Goal: Ask a question

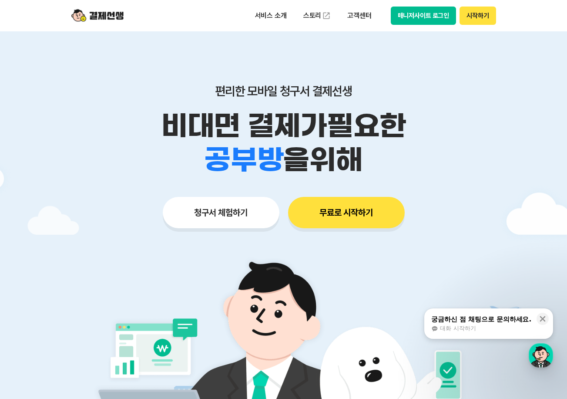
click at [463, 324] on div "궁금하신 점 채팅으로 문의하세요. 대화 시작하기" at bounding box center [482, 323] width 102 height 18
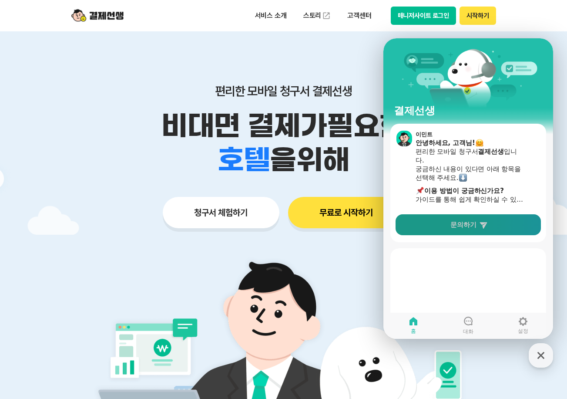
click at [492, 233] on link "문의하기" at bounding box center [468, 224] width 145 height 21
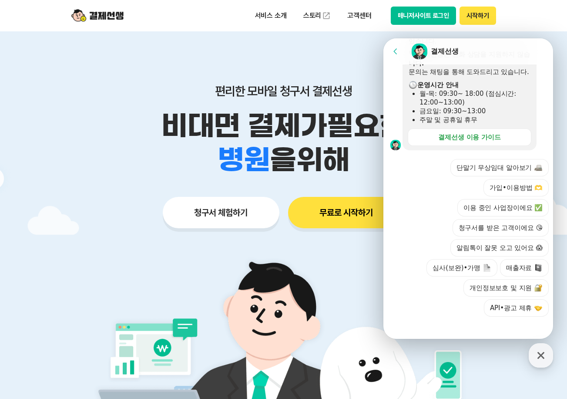
scroll to position [256, 0]
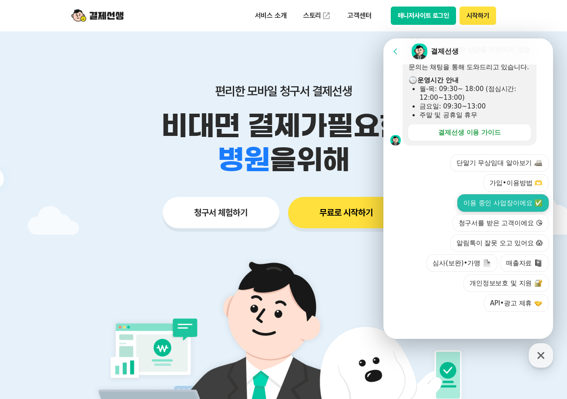
click at [519, 198] on button "이용 중인 사업장이에요 ✅" at bounding box center [503, 202] width 91 height 17
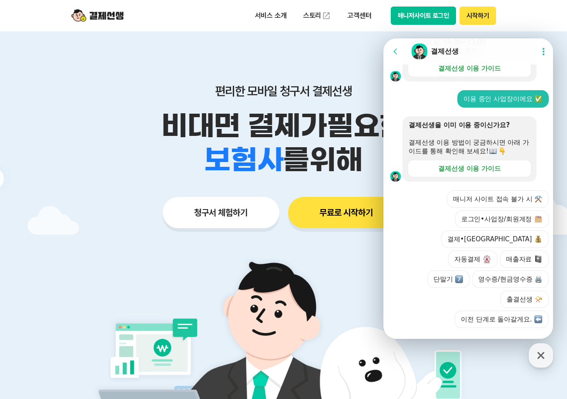
scroll to position [316, 0]
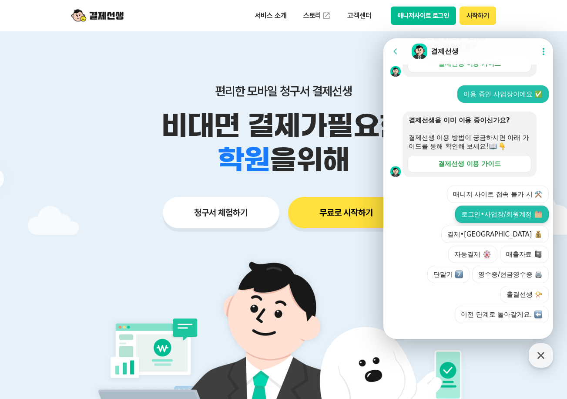
click at [491, 223] on button "로그인•사업장/회원계정" at bounding box center [502, 214] width 94 height 17
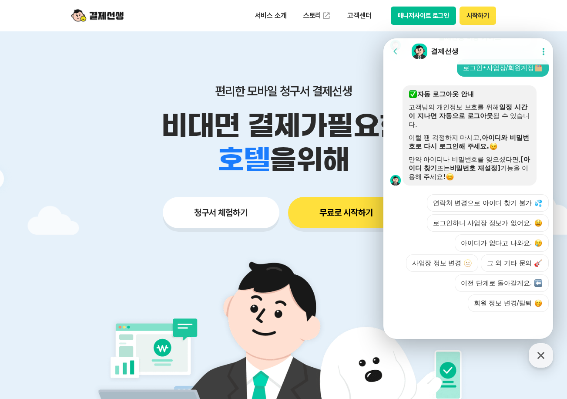
scroll to position [489, 0]
click at [518, 258] on button "그 외 기타 문의" at bounding box center [515, 262] width 68 height 17
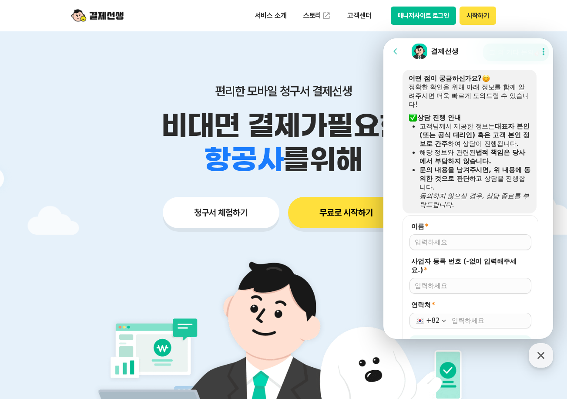
scroll to position [648, 0]
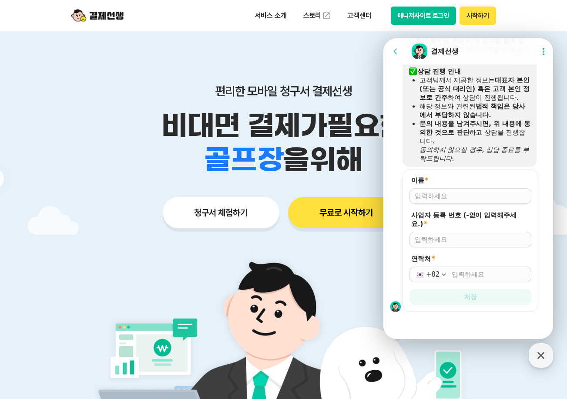
click at [469, 201] on div at bounding box center [471, 196] width 122 height 16
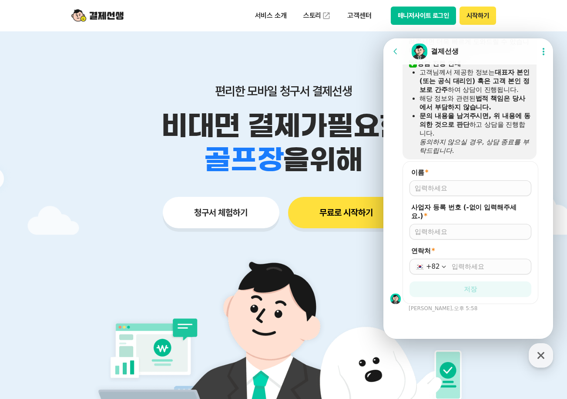
scroll to position [656, 0]
click at [458, 190] on input "이름 *" at bounding box center [470, 188] width 111 height 9
type input "[PERSON_NAME]"
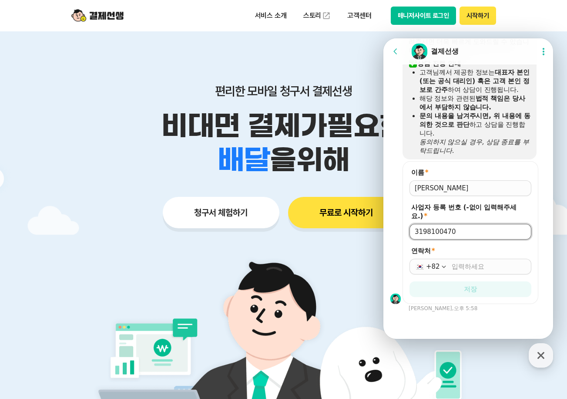
type input "3198100470"
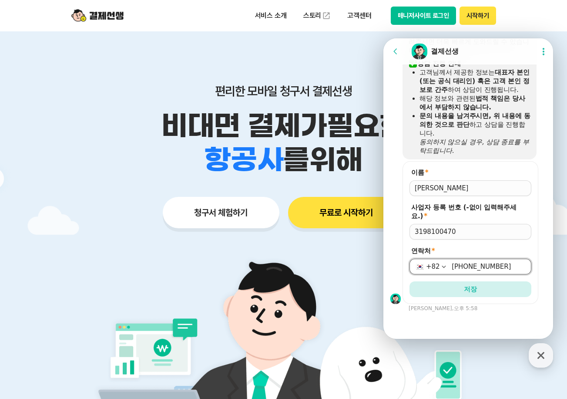
type input "[PHONE_NUMBER]"
click at [410, 281] on button "저장" at bounding box center [471, 289] width 122 height 16
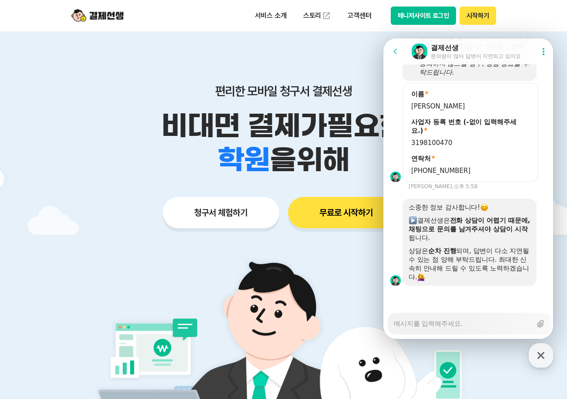
scroll to position [734, 0]
click at [468, 320] on textarea "Messenger Input Textarea" at bounding box center [463, 320] width 138 height 15
type textarea "x"
type textarea "v"
type textarea "x"
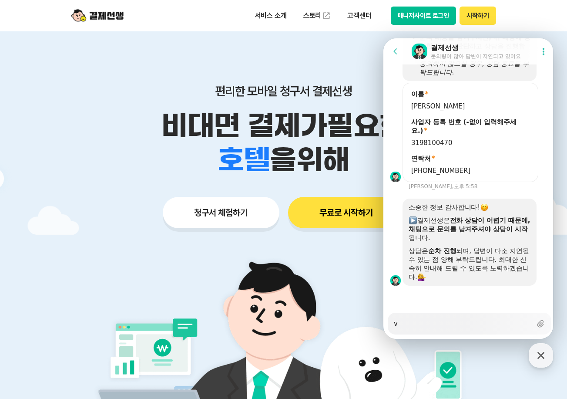
type textarea "vh"
type textarea "x"
type textarea "vhs"
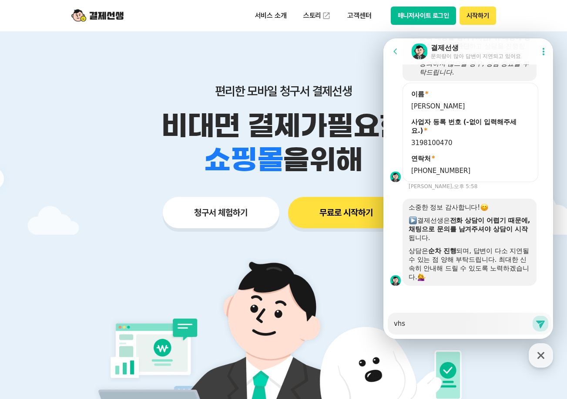
type textarea "x"
type textarea "vh"
type textarea "x"
type textarea "v"
type textarea "x"
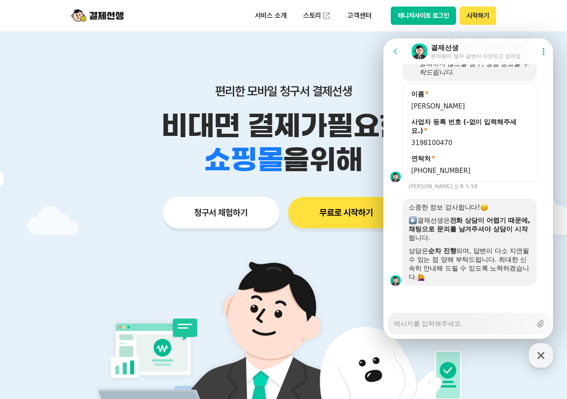
type textarea "x"
type textarea "ㅍ"
type textarea "x"
type textarea "포"
type textarea "x"
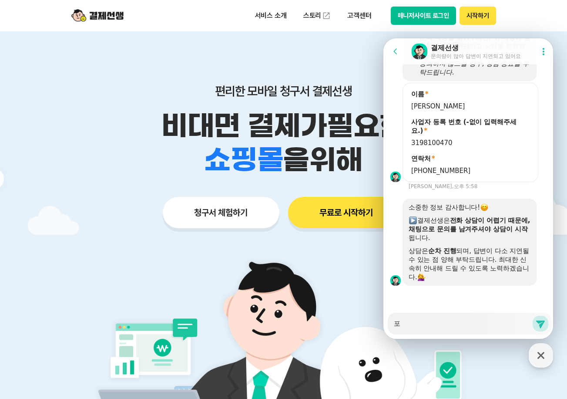
type textarea "폰"
type textarea "x"
type textarea "폰ㅇ"
type textarea "x"
type textarea "폰으"
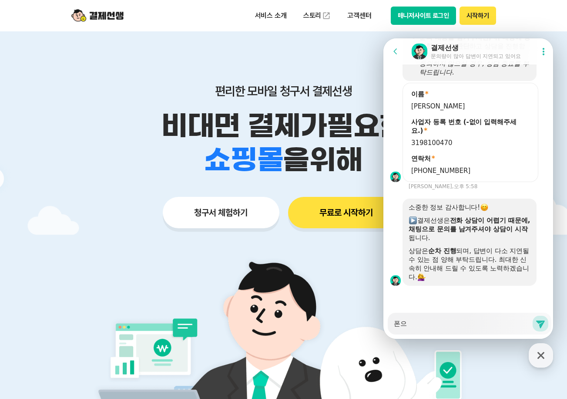
type textarea "x"
type textarea "폰을"
type textarea "x"
type textarea "폰을"
type textarea "x"
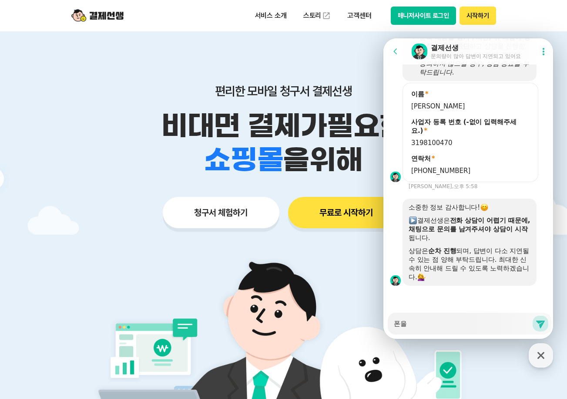
type textarea "폰을 ㅂ"
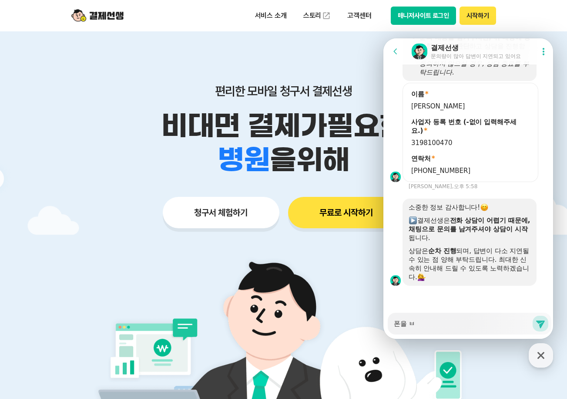
type textarea "x"
type textarea "폰을 바"
type textarea "x"
type textarea "폰을 밖"
type textarea "x"
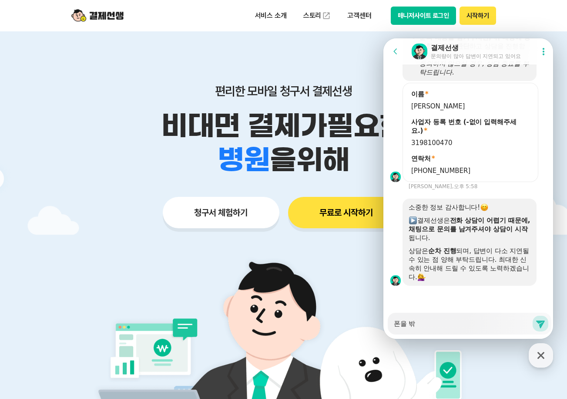
type textarea "폰을 바꾸"
type textarea "x"
type textarea "폰을 바꿍"
type textarea "x"
type textarea "폰을 바꾸어"
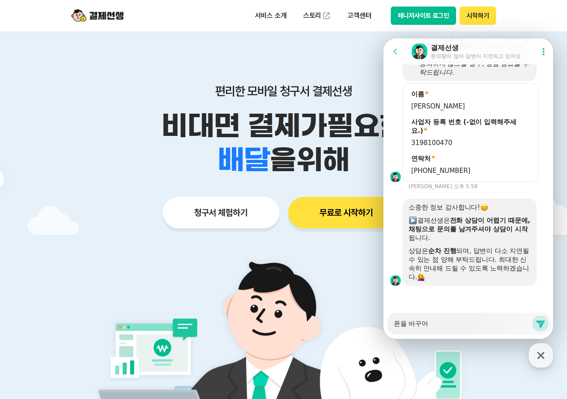
type textarea "x"
type textarea "폰을 바꾸엇"
type textarea "x"
type textarea "폰을 바꾸어서"
type textarea "x"
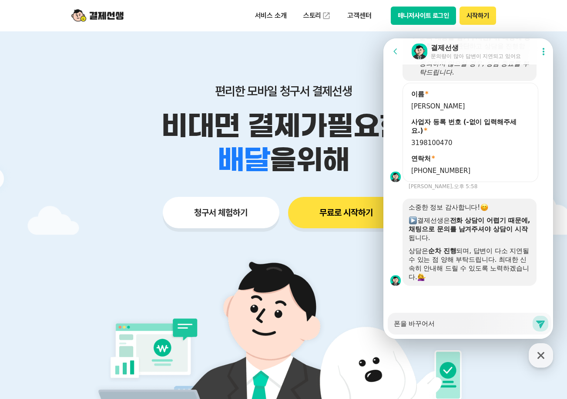
type textarea "폰을 바꾸어섣"
type textarea "x"
type textarea "폰을 바꾸어서다"
type textarea "x"
type textarea "폰을 바꾸어서닷"
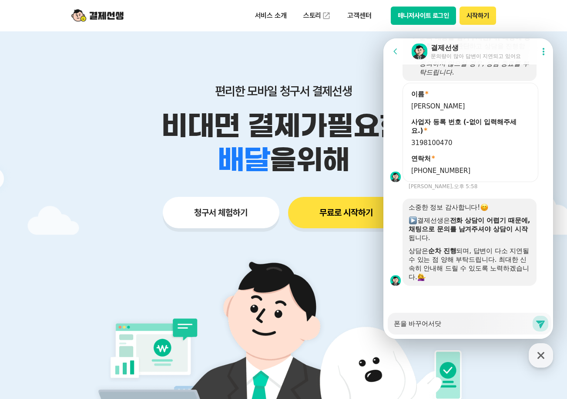
type textarea "x"
type textarea "폰을 바꾸어서다시"
type textarea "x"
type textarea "폰을 바꾸어서다시"
type textarea "x"
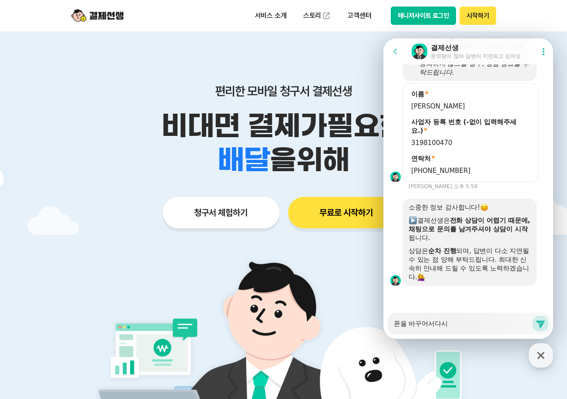
type textarea "폰을 바꾸어서다시 ㅇ"
type textarea "x"
type textarea "폰을 바꾸어서다시 오"
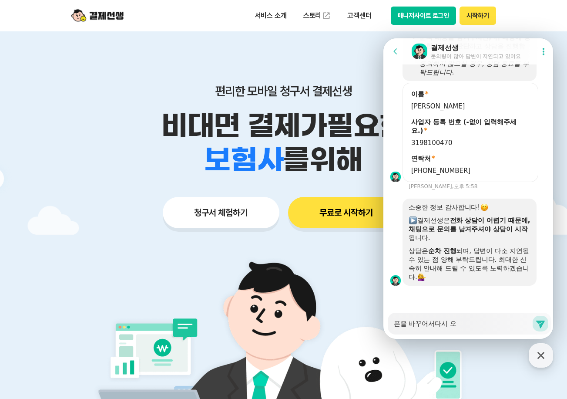
type textarea "x"
type textarea "폰을 바꾸어서다시 옥"
type textarea "x"
type textarea "폰을 바꾸어서다시 오그"
type textarea "x"
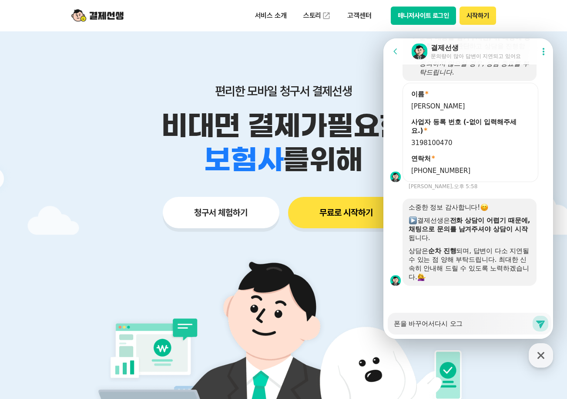
type textarea "폰을 바꾸어서다시 오긍"
type textarea "x"
type textarea "폰을 바꾸어서다시 오긍ㄴ"
type textarea "x"
type textarea "폰을 바꾸어서다시 오긍니"
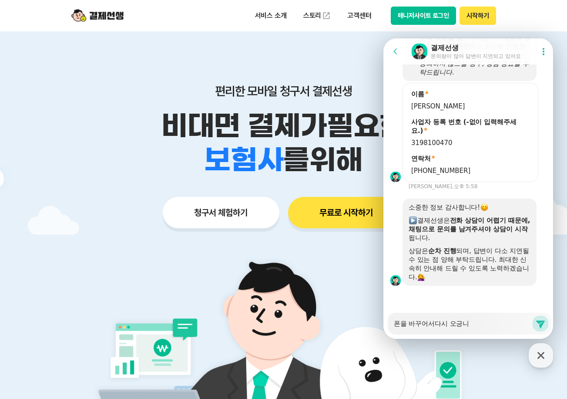
type textarea "x"
type textarea "폰을 바꾸어서다시 오긍ㄴ"
type textarea "x"
type textarea "폰을 바꾸어서다시 오긍"
type textarea "x"
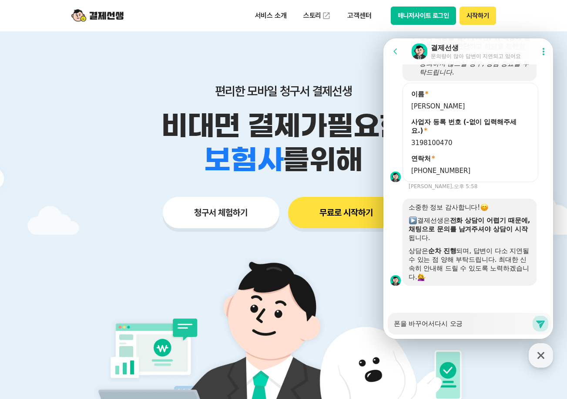
type textarea "폰을 바꾸어서다시 오"
type textarea "x"
type textarea "폰을 바꾸어서다시 오ㄱ"
type textarea "x"
type textarea "폰을 바꾸어서다시 오그"
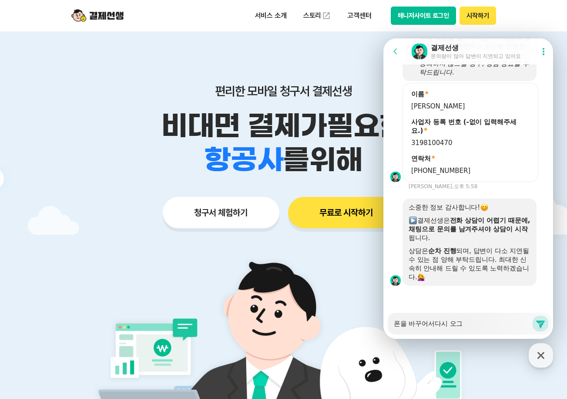
type textarea "x"
type textarea "폰을 바꾸어서다시 오긍"
type textarea "x"
type textarea "폰을 바꾸어서다시 오그이"
type textarea "x"
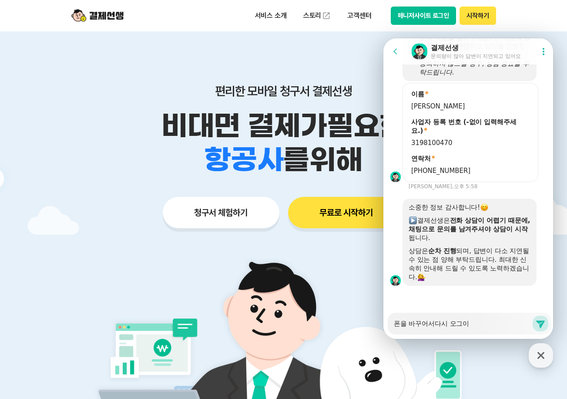
type textarea "폰을 바꾸어서다시 오그인"
type textarea "x"
type textarea "폰을 바꾸어서다시 오그읺"
type textarea "x"
type textarea "폰을 바꾸어서다시 오그인하"
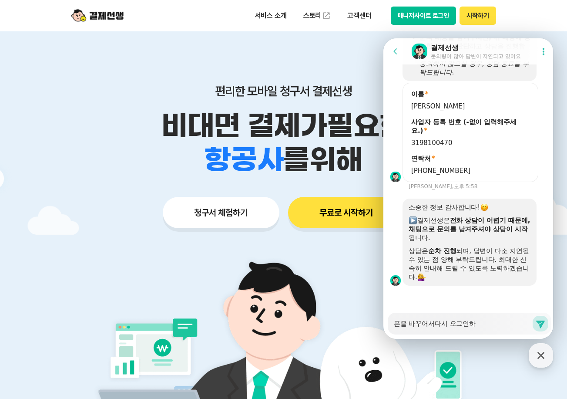
type textarea "x"
type textarea "폰을 바꾸어서다시 오그인한"
type textarea "x"
type textarea "폰을 바꾸어서다시 오그인[DEMOGRAPHIC_DATA]"
type textarea "x"
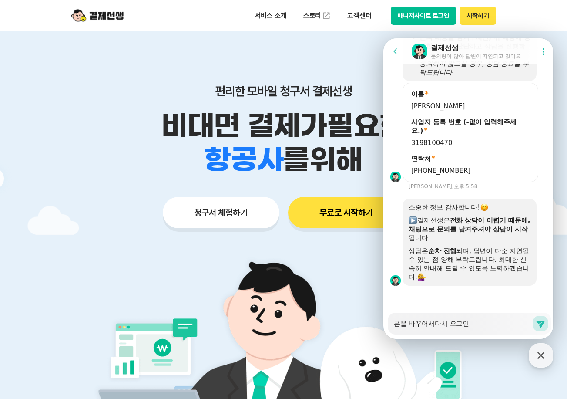
type textarea "폰을 바꾸어서다시 오그인하는"
type textarea "x"
type textarea "폰을 바꾸어서다시 오그인[DEMOGRAPHIC_DATA]"
type textarea "x"
type textarea "폰을 바꾸어서다시 오그인하ㄴ"
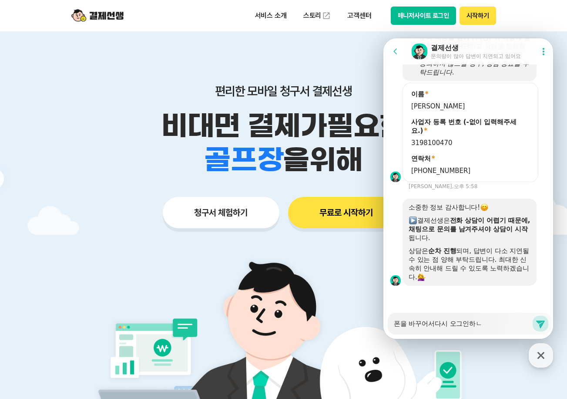
type textarea "x"
type textarea "폰을 바꾸어서다시 오그인하"
type textarea "x"
type textarea "폰을 바꾸어서다시 오그인"
type textarea "x"
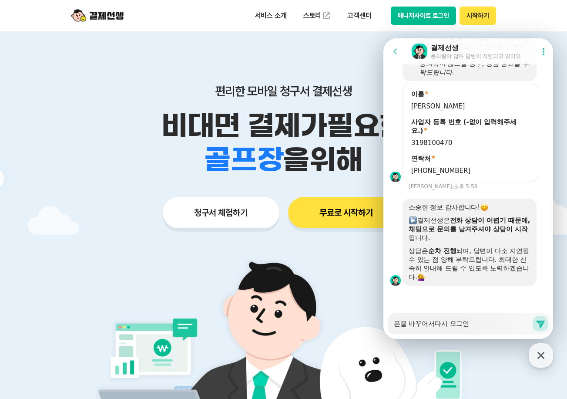
type textarea "폰을 바꾸어서다시 오그"
type textarea "x"
type textarea "폰을 바꾸어서다시 오"
type textarea "x"
type textarea "폰을 바꾸어서다시"
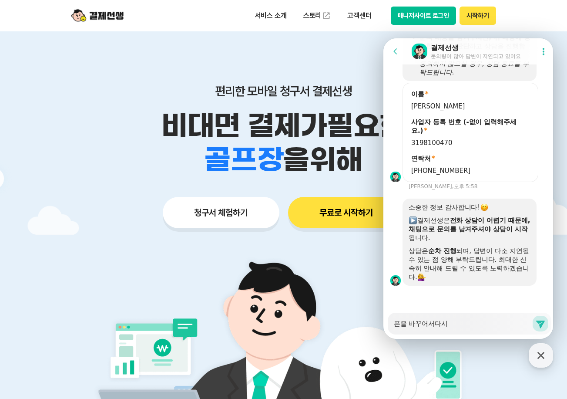
type textarea "x"
type textarea "폰을 바꾸어서다시 ㄹ"
type textarea "x"
type textarea "폰을 바꾸어서다시 로"
type textarea "x"
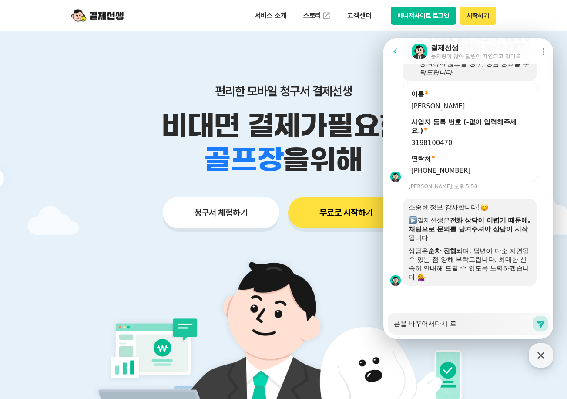
type textarea "폰을 바꾸어서다시 록"
type textarea "x"
type textarea "폰을 바꾸어서다시 로그"
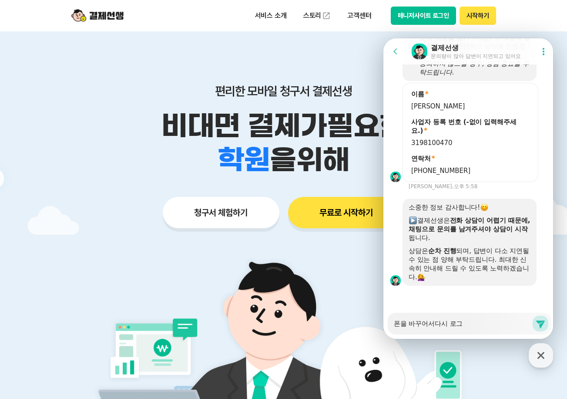
type textarea "x"
type textarea "폰을 바꾸어서다시 로근"
type textarea "x"
type textarea "폰을 바꾸어서다시 로근ㅇ"
type textarea "x"
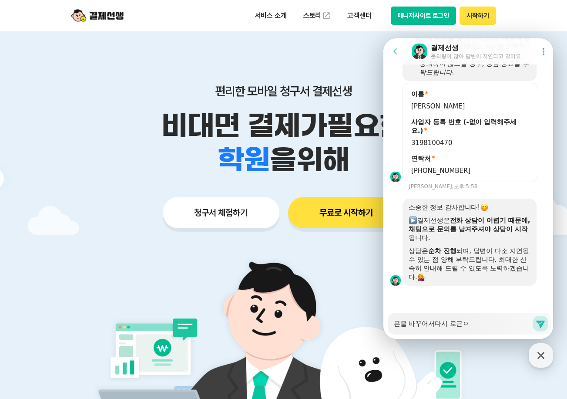
type textarea "폰을 바꾸어서다시 로근이"
type textarea "x"
type textarea "폰을 바꾸어서다시 로근인"
type textarea "x"
type textarea "폰을 바꾸어서다시 로근인"
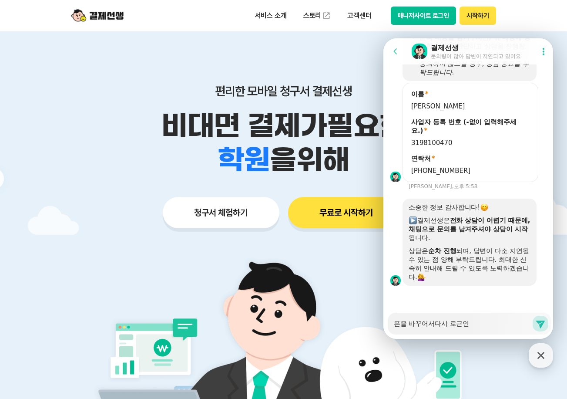
type textarea "x"
type textarea "폰을 바꾸어서다시 로근인 ㅎ"
type textarea "x"
type textarea "폰을 바꾸어서다시 로근인 하"
type textarea "x"
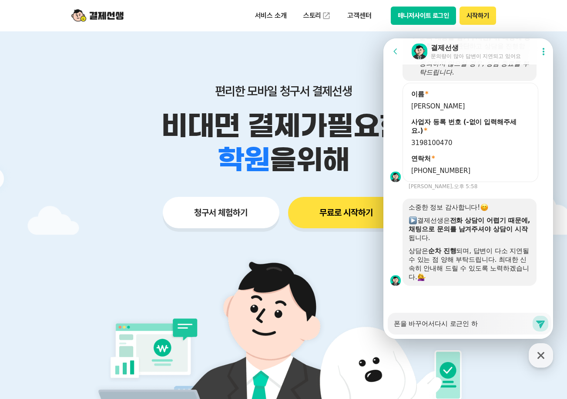
type textarea "폰을 바꾸어서다시 로근인 ㅎ"
type textarea "x"
type textarea "폰을 바꾸어서다시 로근인"
type textarea "x"
type textarea "폰을 바꾸어서다시 로근인"
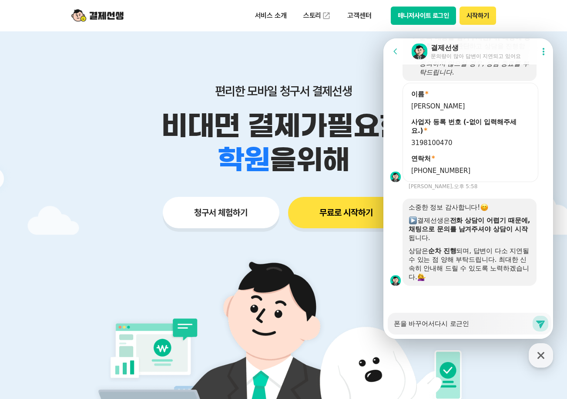
type textarea "x"
type textarea "폰을 바꾸어서다시 로근"
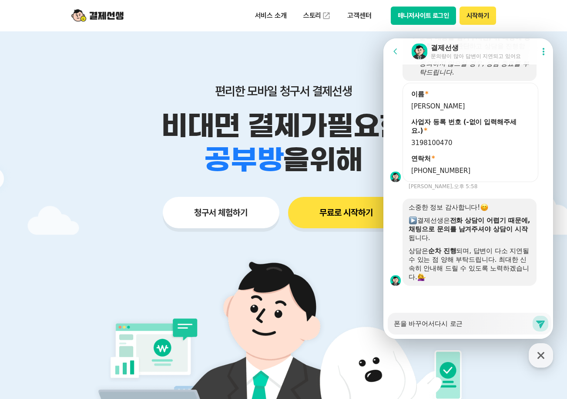
type textarea "x"
type textarea "폰을 바꾸어서다시 로"
type textarea "x"
type textarea "폰을 바꾸어서다시 로ㄱ"
type textarea "x"
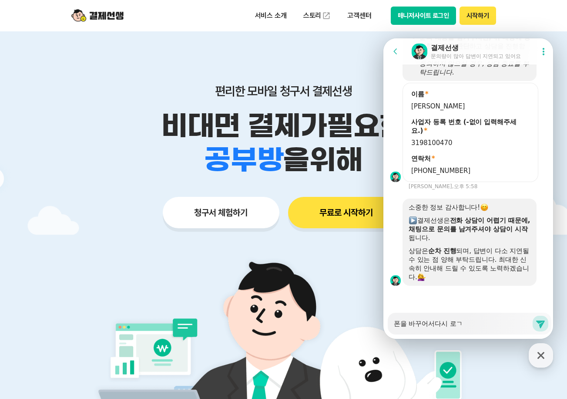
type textarea "폰을 바꾸어서다시 로그"
type textarea "x"
type textarea "폰을 바꾸어서다시 로긍"
type textarea "x"
type textarea "폰을 바꾸어서다시 로그이"
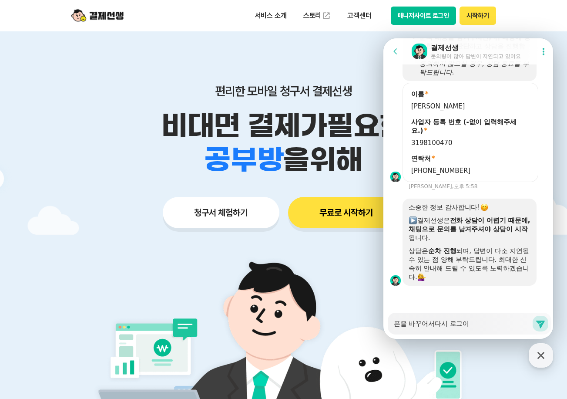
type textarea "x"
type textarea "폰을 바꾸어서다시 로그인"
type textarea "x"
type textarea "폰을 바꾸어서다시 로그인"
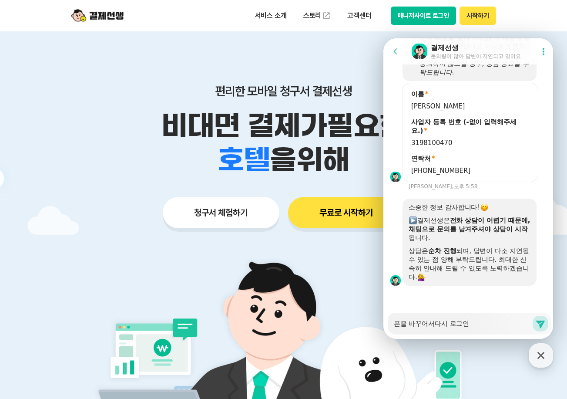
type textarea "x"
type textarea "폰을 바꾸어서다시 로그인 ㅎ"
type textarea "x"
type textarea "폰을 바꾸어서다시 로그인 하"
type textarea "x"
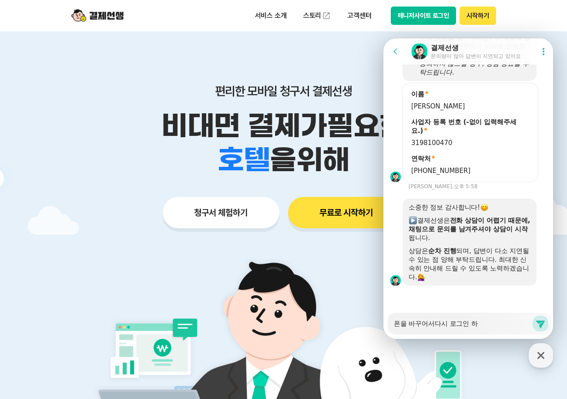
type textarea "폰을 바꾸어서다시 로그인 할"
type textarea "x"
type textarea "폰을 바꾸어서다시 로그인 하려"
type textarea "x"
type textarea "폰을 바꾸어서다시 로그인 하련"
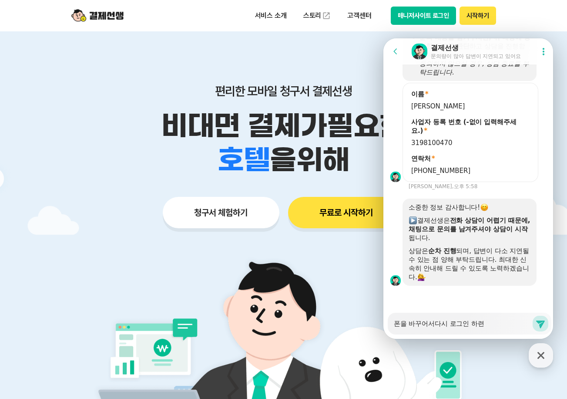
type textarea "x"
type textarea "폰을 바꾸어서다시 로그인 하려느"
type textarea "x"
type textarea "폰을 바꾸어서다시 로그인 하려는"
type textarea "x"
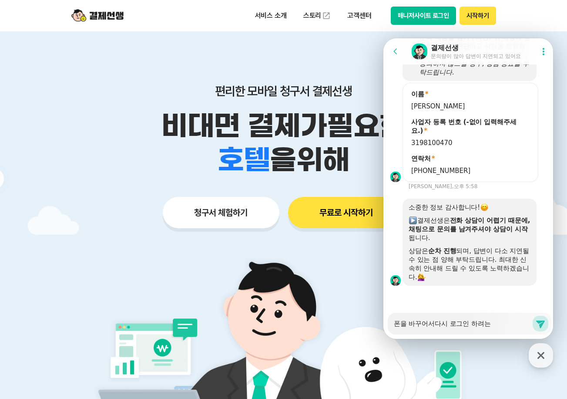
type textarea "폰을 바꾸어서다시 로그인 하려는ㄷ"
type textarea "x"
type textarea "폰을 바꾸어서다시 로그인 하려는데"
type textarea "x"
type textarea "폰을 바꾸어서다시 로그인 하려는데"
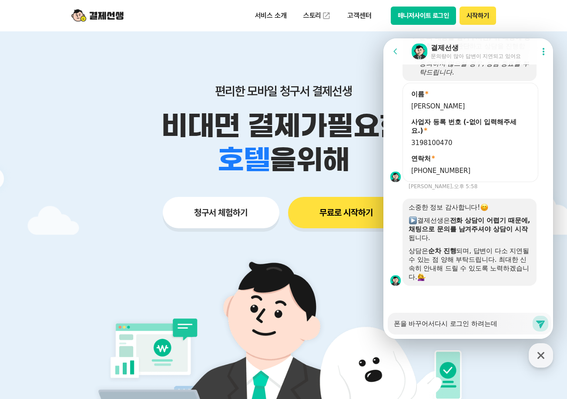
type textarea "x"
type textarea "폰을 바꾸어서다시 로그인 하려는데 ㅇ"
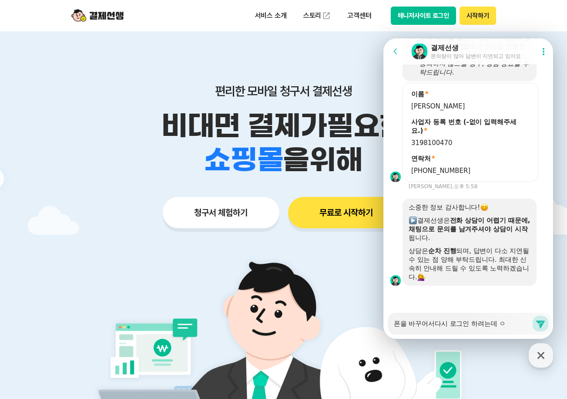
type textarea "x"
type textarea "폰을 바꾸어서다시 로그인 하려는데 이"
type textarea "x"
type textarea "폰을 바꾸어서다시 로그인 하려는데 인"
type textarea "x"
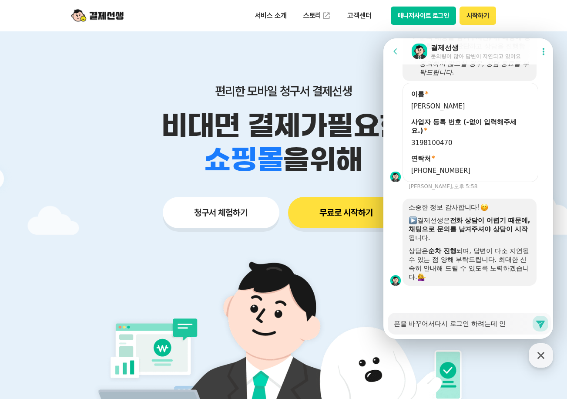
type textarea "폰을 바꾸어서다시 로그인 하려는데 읹"
type textarea "x"
type textarea "폰을 바꾸어서다시 로그인 하려는데 인즈"
type textarea "x"
type textarea "폰을 바꾸어서다시 로그인 하려는데 인증"
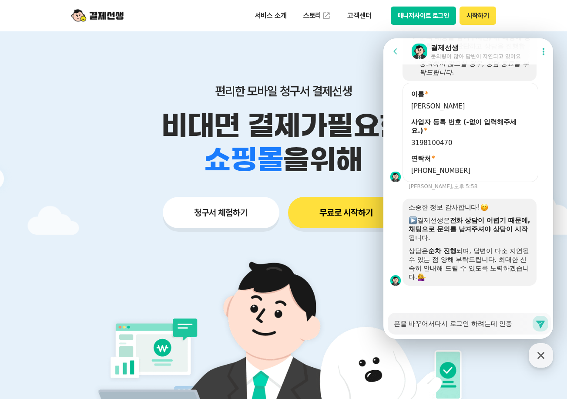
type textarea "x"
type textarea "폰을 바꾸어서다시 로그인 하려는데 인증ㅂ"
type textarea "x"
type textarea "폰을 바꾸어서다시 로그인 하려는데 인증버"
type textarea "x"
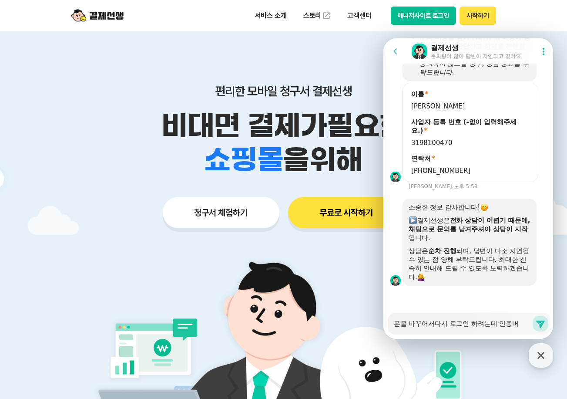
type textarea "폰을 바꾸어서다시 로그인 하려는데 인증번"
type textarea "x"
type textarea "폰을 바꾸어서다시 로그인 하려는데 인증벊"
type textarea "x"
type textarea "폰을 바꾸어서다시 로그인 하려는데 인증번호"
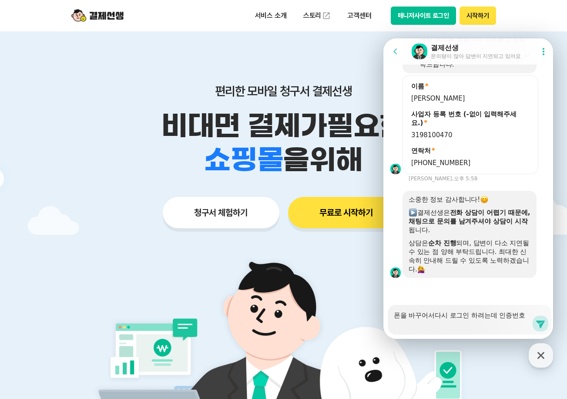
type textarea "x"
type textarea "폰을 바꾸어서다시 로그인 하려는데 인증번호"
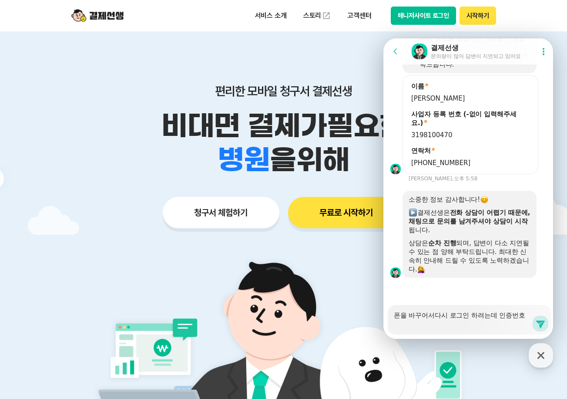
type textarea "x"
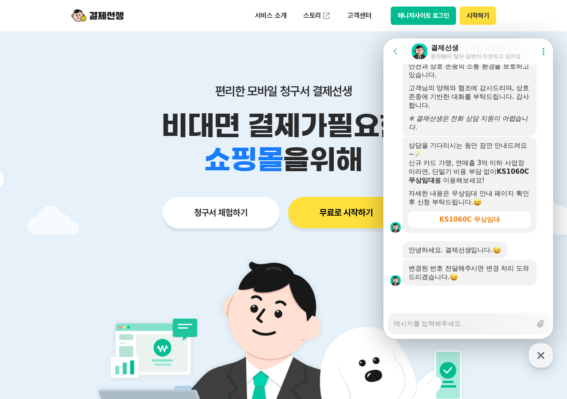
scroll to position [1224, 0]
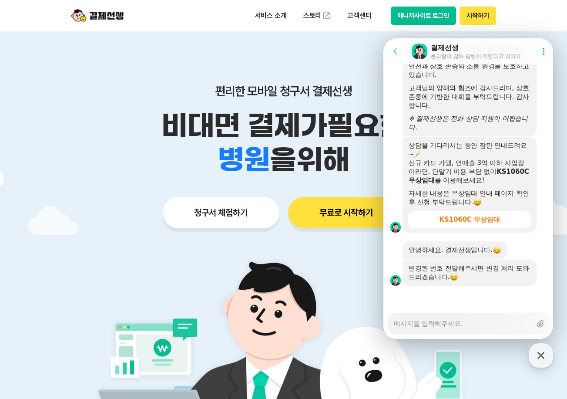
click at [428, 326] on textarea "Messenger Input Textarea" at bounding box center [463, 320] width 138 height 15
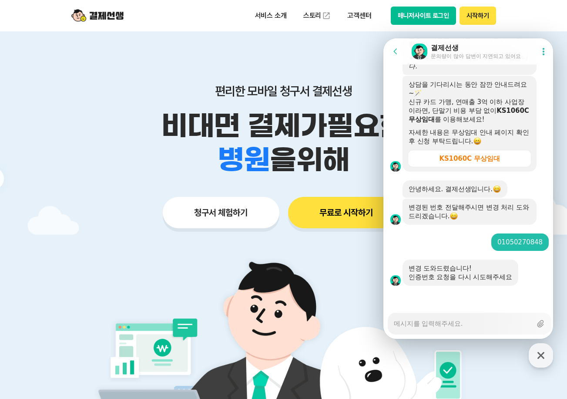
scroll to position [1285, 0]
click at [479, 320] on textarea "Messenger Input Textarea" at bounding box center [463, 320] width 138 height 15
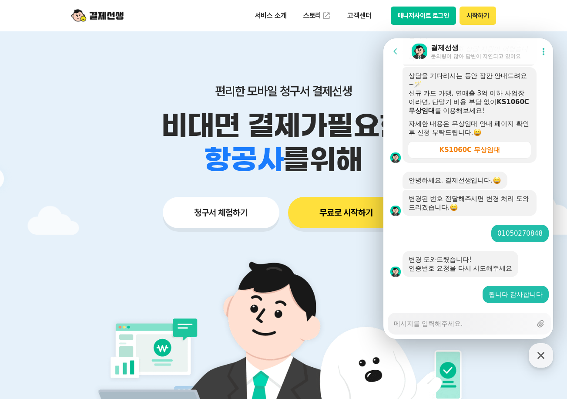
scroll to position [1311, 0]
